Goal: Obtain resource: Download file/media

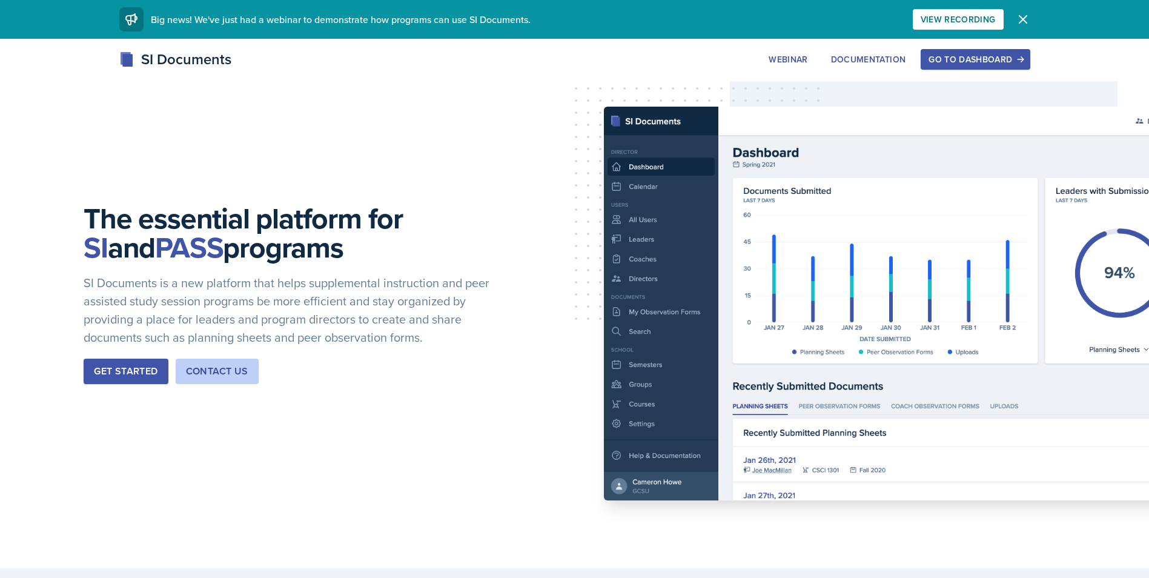
click at [988, 54] on div "Go to Dashboard" at bounding box center [974, 59] width 93 height 10
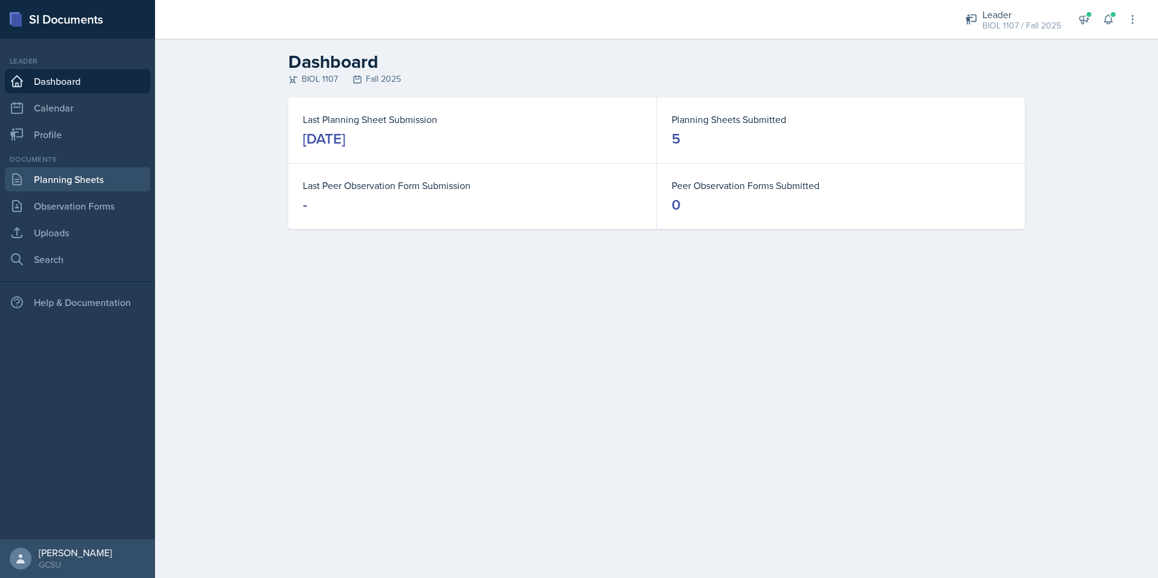
click at [56, 181] on link "Planning Sheets" at bounding box center [77, 179] width 145 height 24
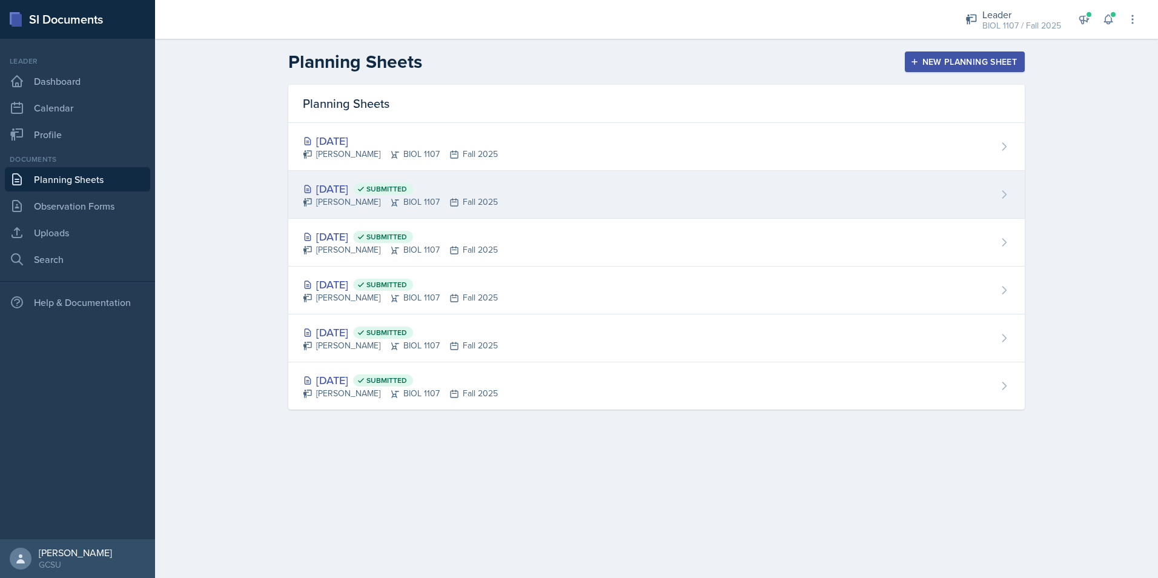
click at [571, 191] on div "[DATE] Submitted [PERSON_NAME] BIOL 1107 Fall 2025" at bounding box center [656, 195] width 736 height 48
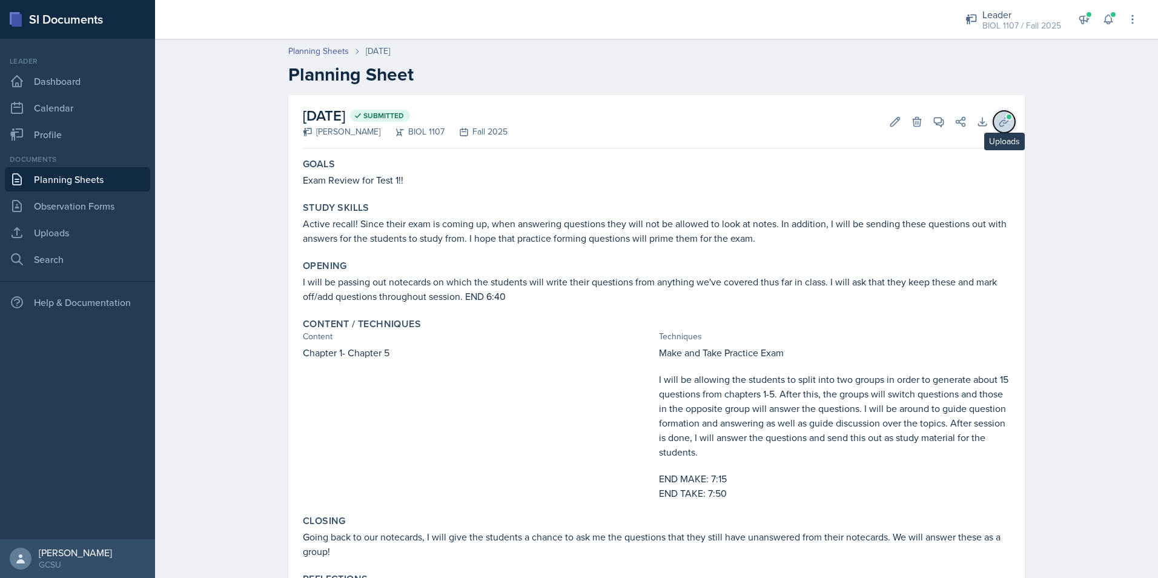
click at [997, 129] on button "Uploads" at bounding box center [1004, 122] width 22 height 22
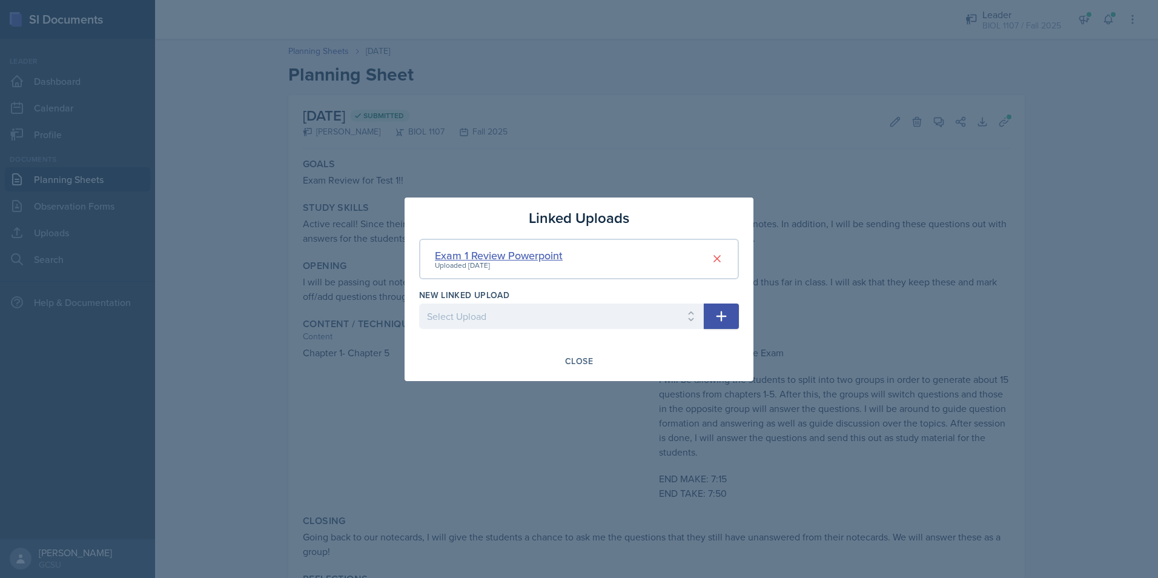
click at [521, 248] on div "Exam 1 Review Powerpoint" at bounding box center [499, 255] width 128 height 16
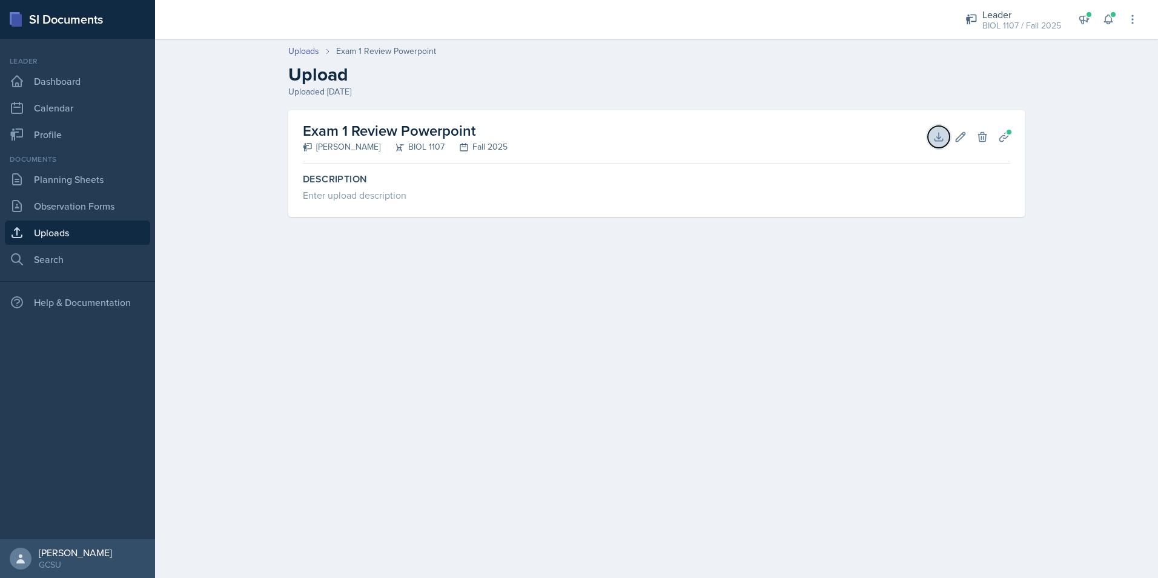
click at [932, 131] on icon at bounding box center [938, 137] width 12 height 12
